Goal: Task Accomplishment & Management: Manage account settings

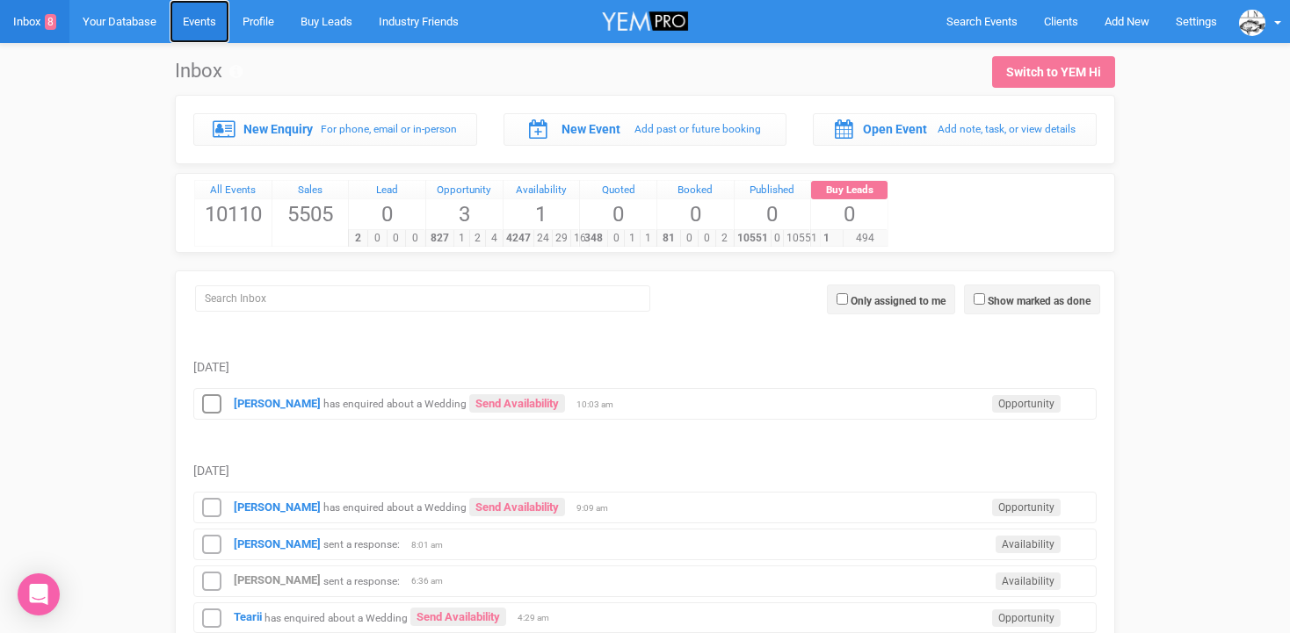
click at [214, 25] on link "Events" at bounding box center [200, 21] width 60 height 43
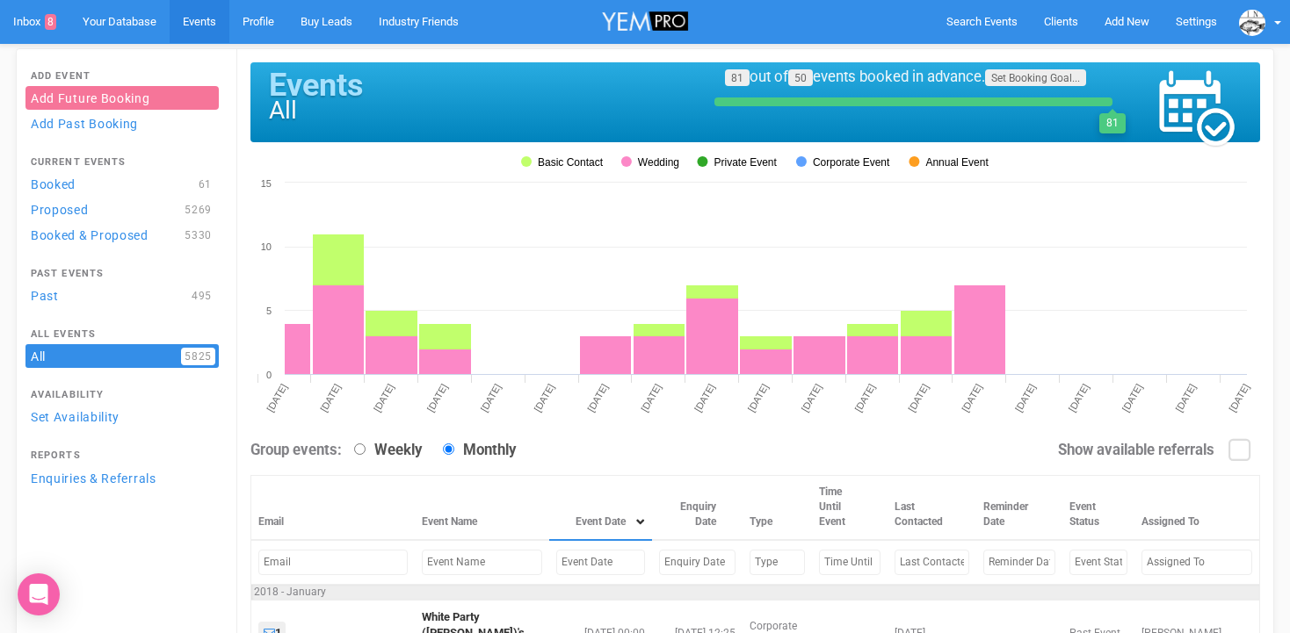
click at [556, 555] on input "text" at bounding box center [600, 562] width 89 height 25
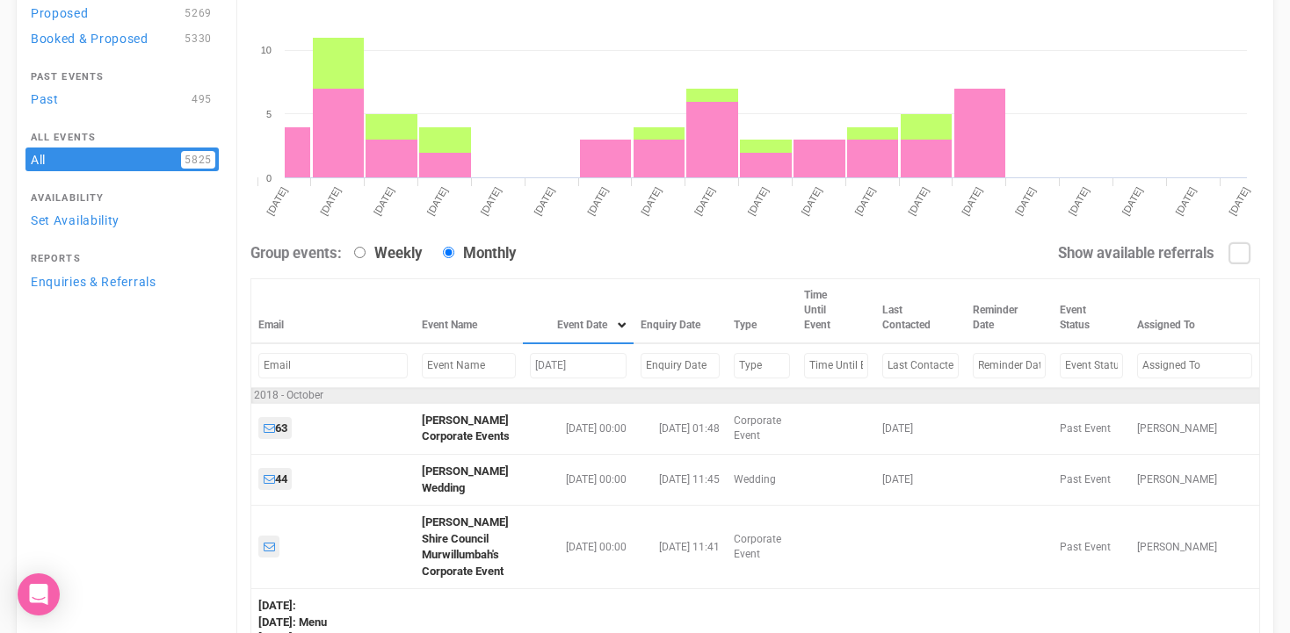
scroll to position [196, 0]
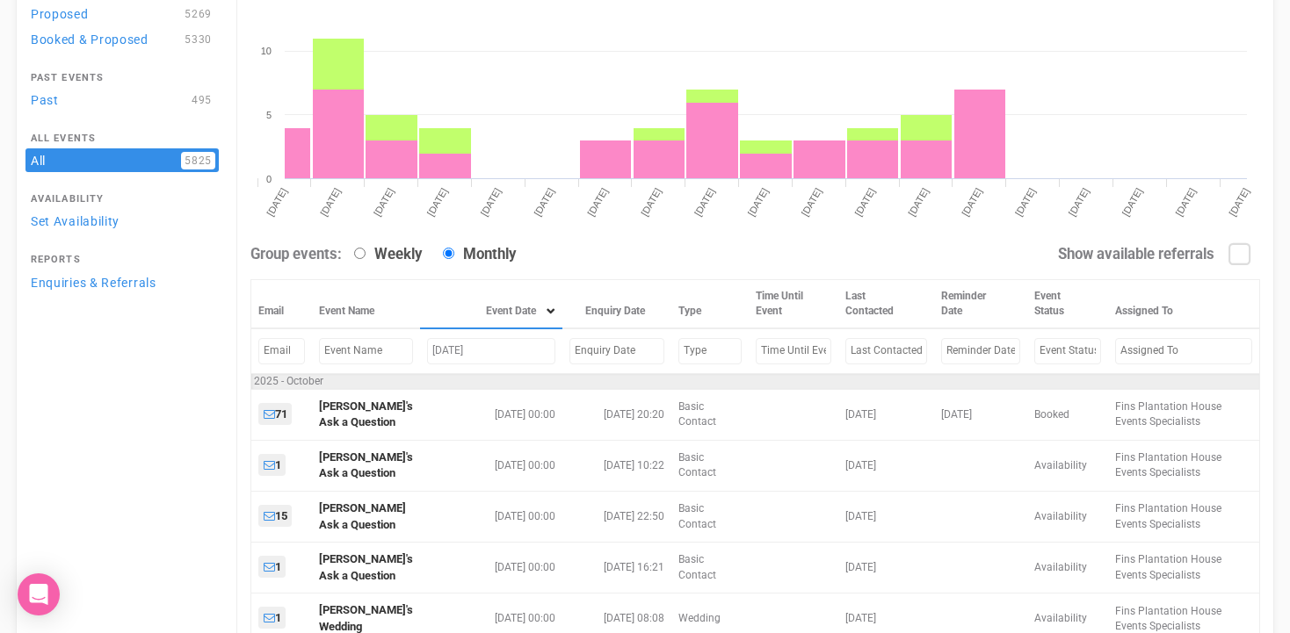
click at [442, 352] on input "Oct 2, 2025" at bounding box center [491, 350] width 129 height 25
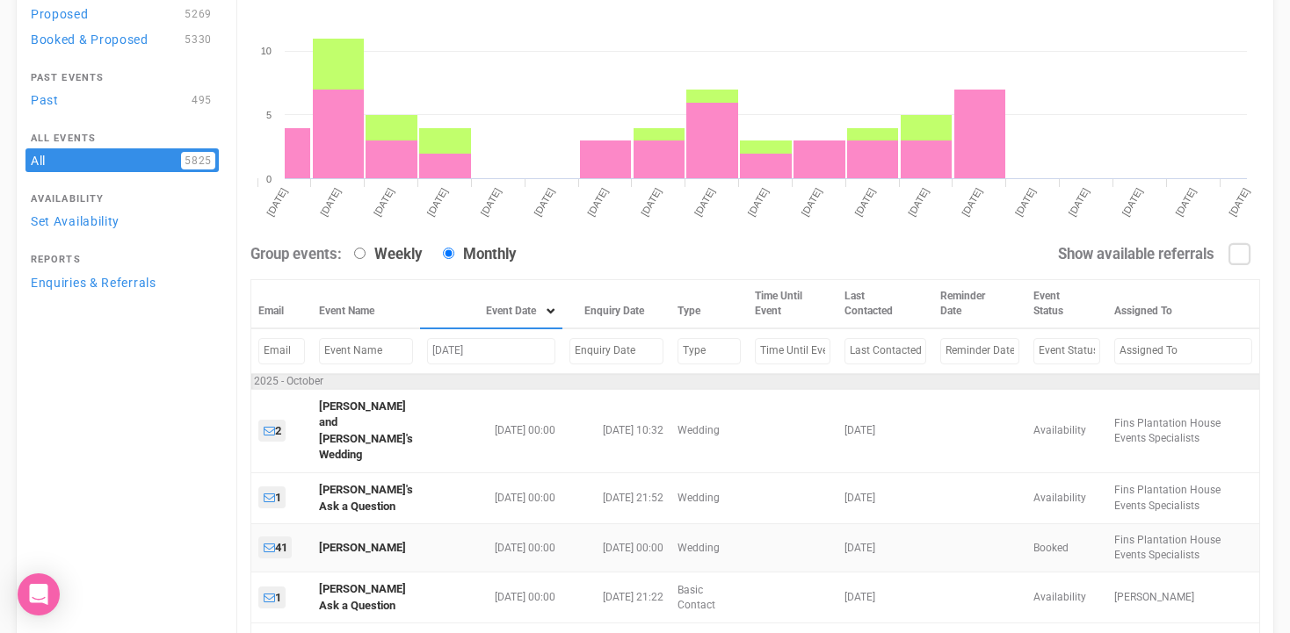
scroll to position [300, 0]
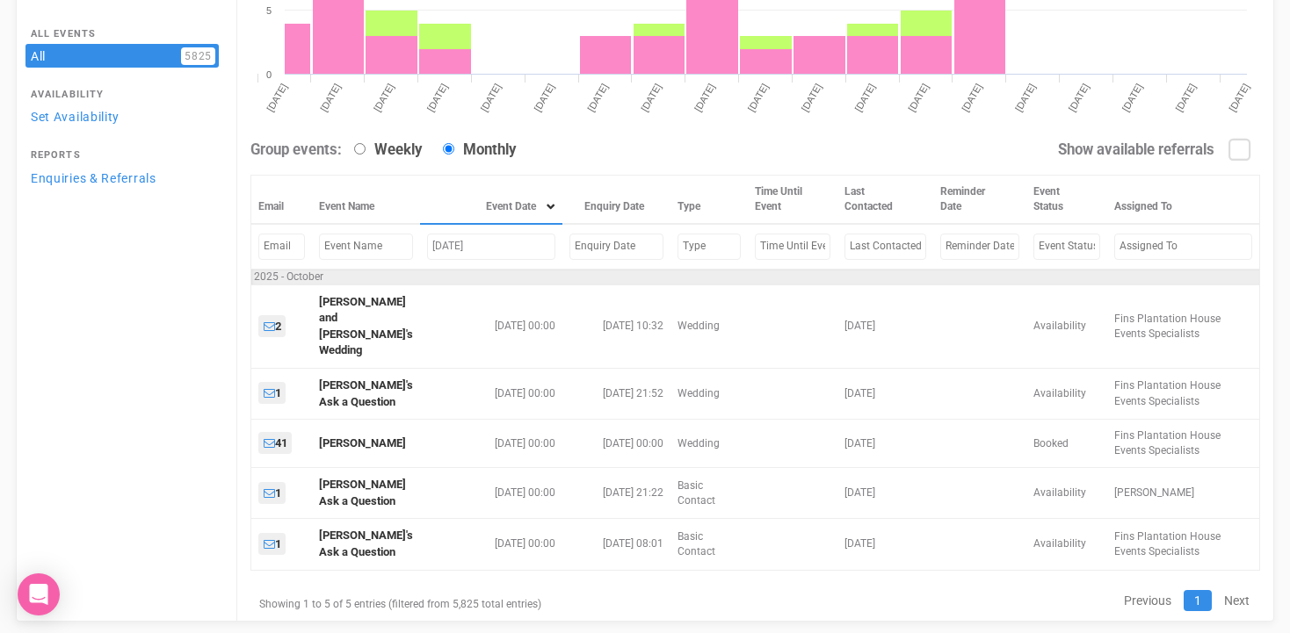
click at [444, 245] on input "Oct 3, 2025" at bounding box center [491, 246] width 128 height 25
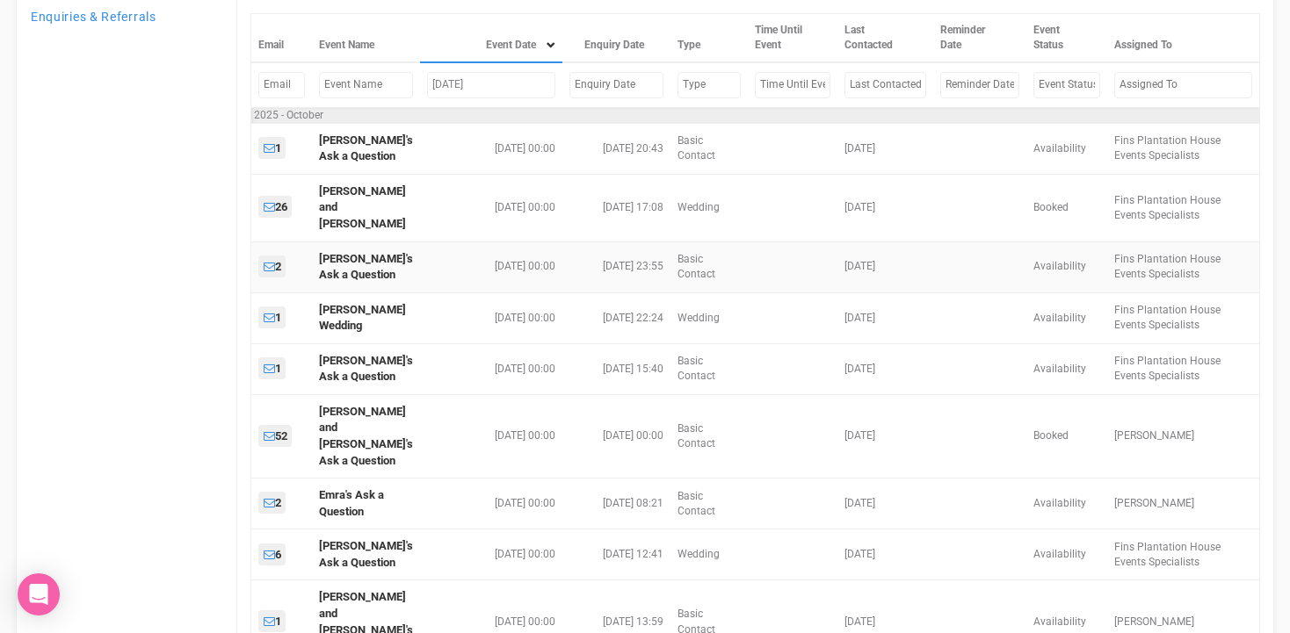
scroll to position [467, 0]
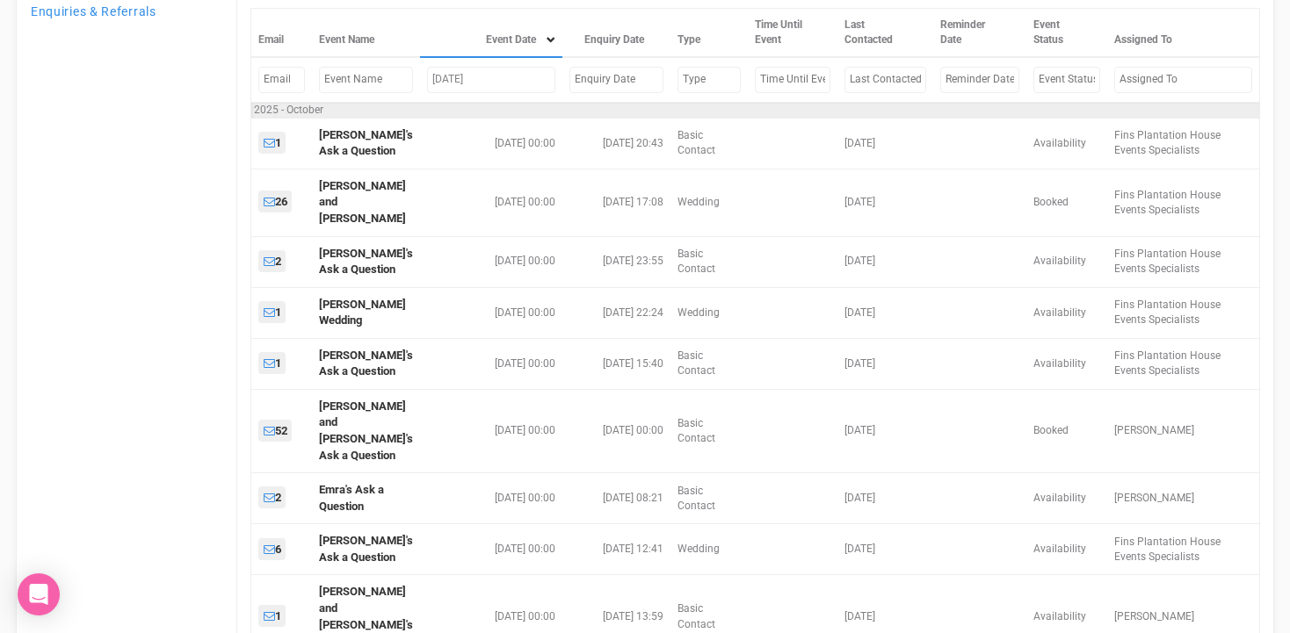
type input "Oct 5, 2025"
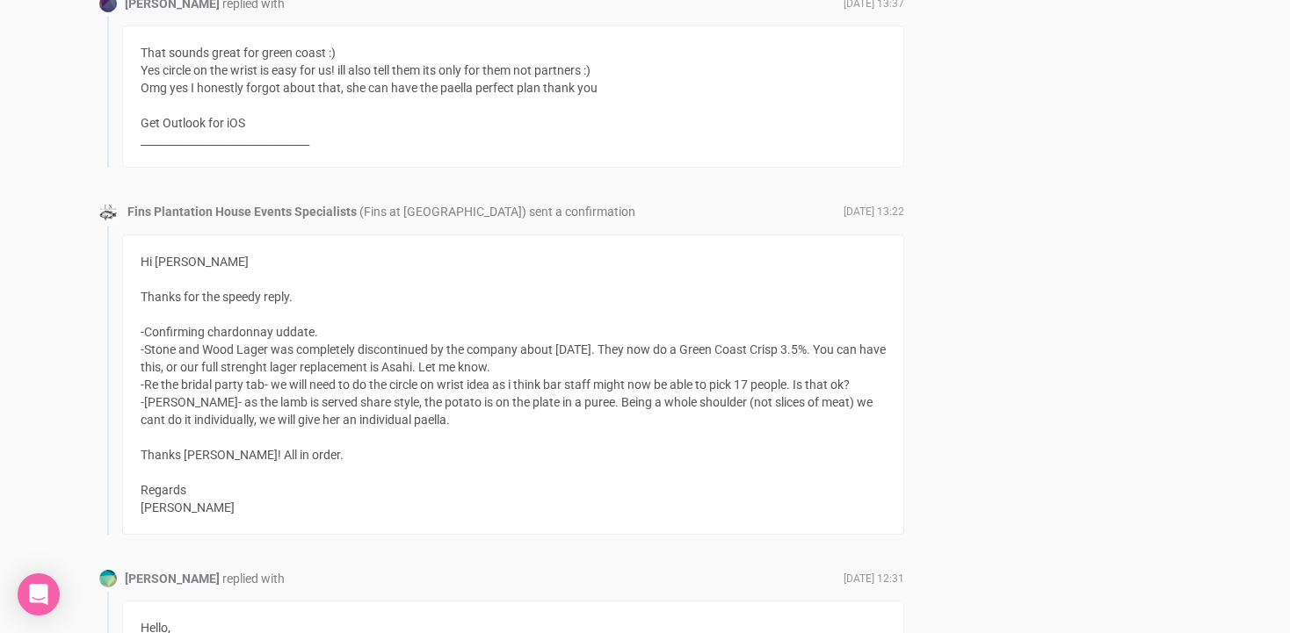
scroll to position [2203, 0]
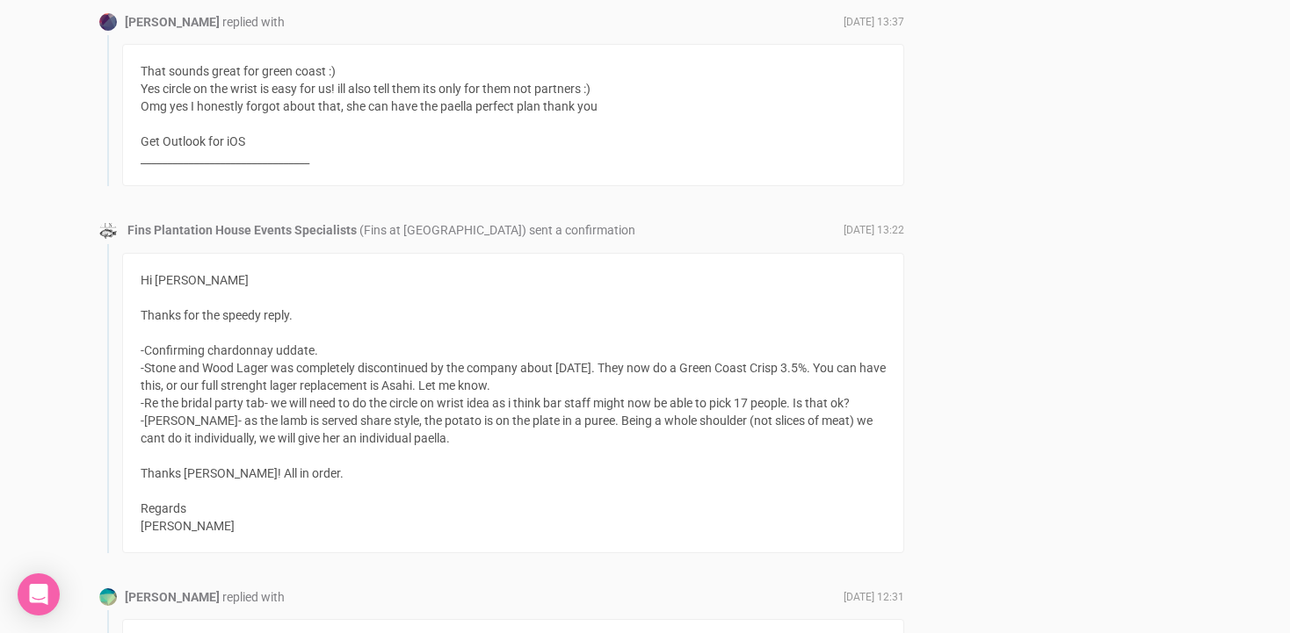
click at [340, 317] on div "Hi Chloe Thanks for the speedy reply. -Confirming chardonnay uddate. -Stone and…" at bounding box center [513, 403] width 745 height 264
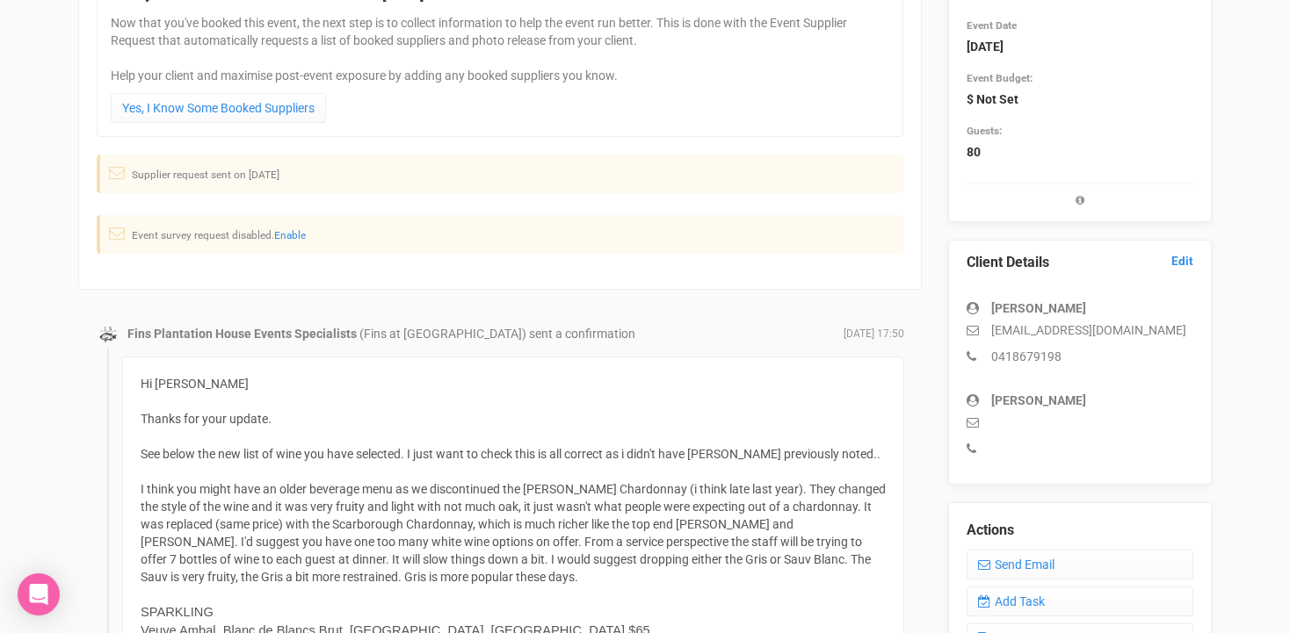
scroll to position [0, 0]
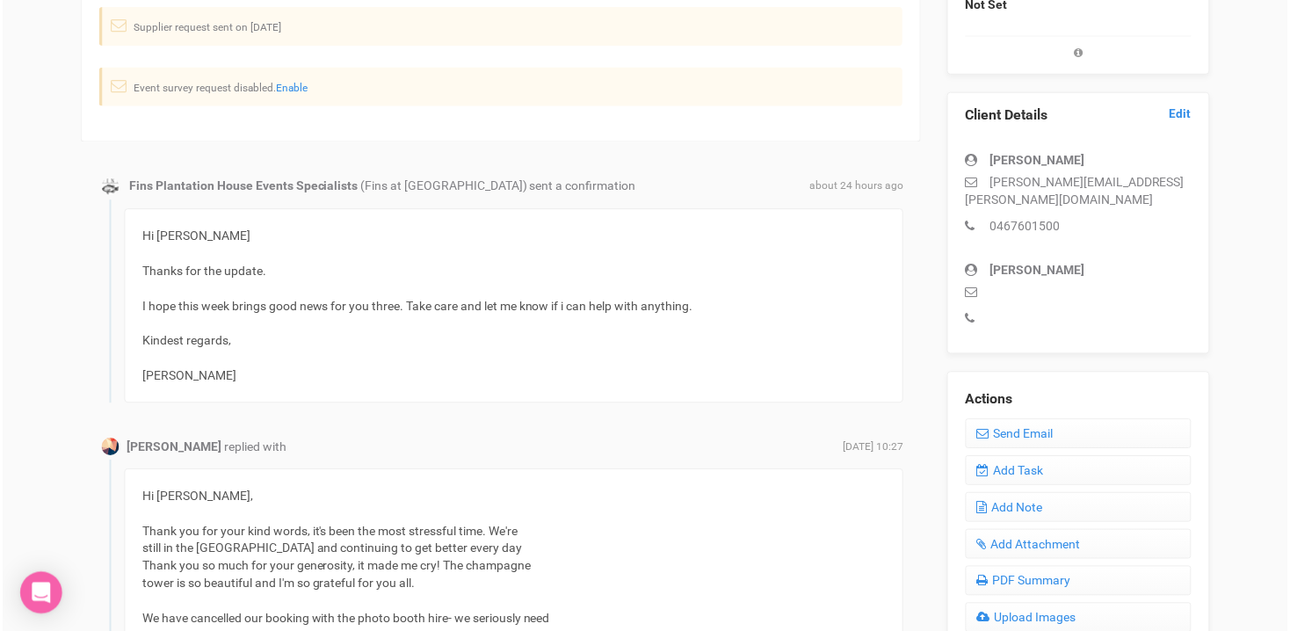
scroll to position [411, 0]
